Goal: Task Accomplishment & Management: Use online tool/utility

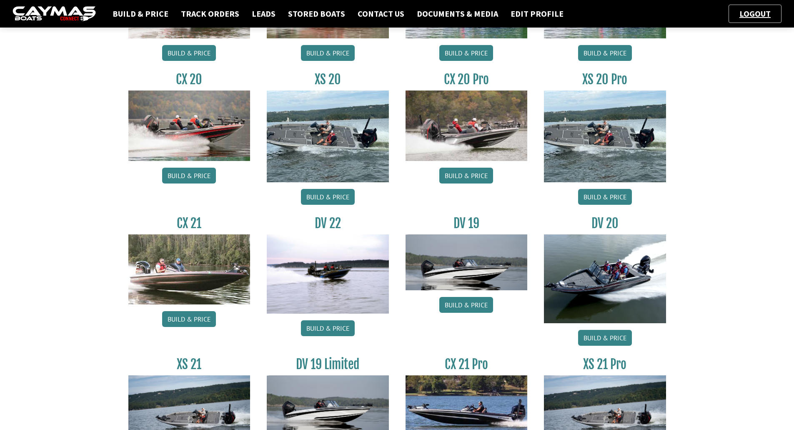
scroll to position [580, 0]
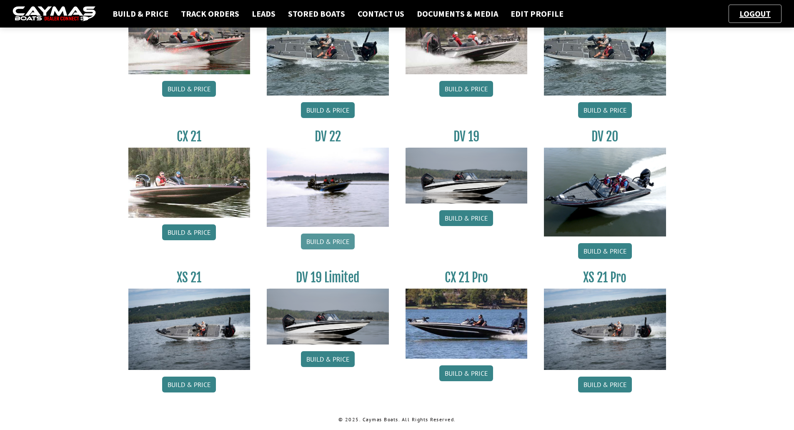
click at [338, 236] on link "Build & Price" at bounding box center [328, 241] width 54 height 16
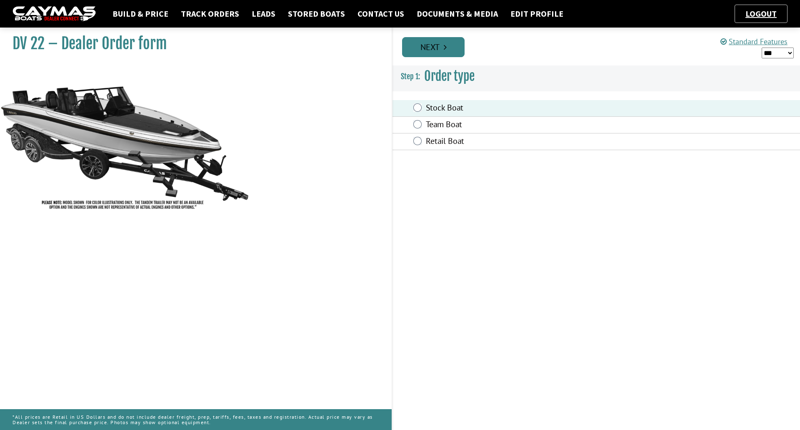
click at [433, 44] on link "Next" at bounding box center [433, 47] width 63 height 20
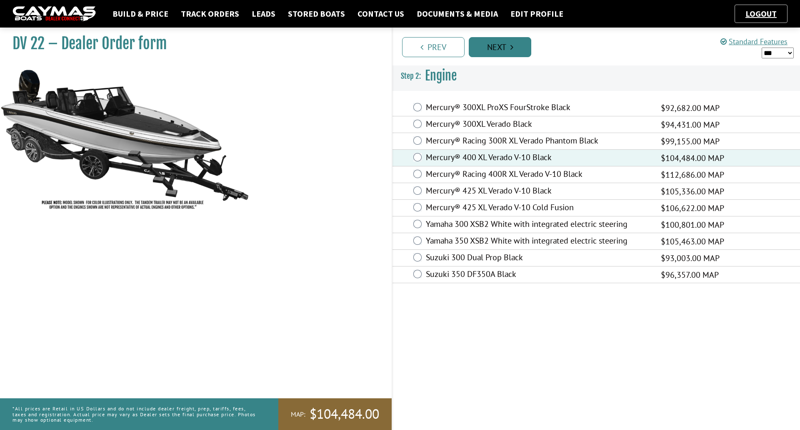
click at [508, 45] on link "Next" at bounding box center [500, 47] width 63 height 20
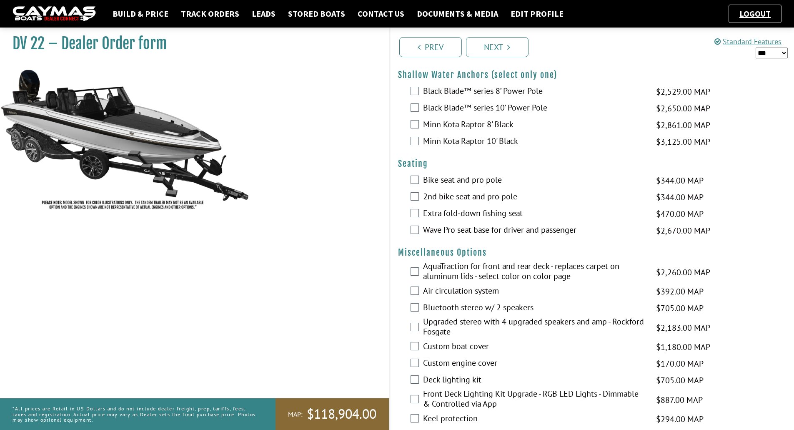
scroll to position [1084, 0]
